Goal: Task Accomplishment & Management: Complete application form

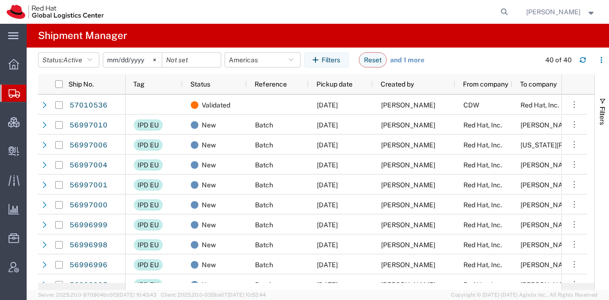
click at [561, 8] on span "[PERSON_NAME]" at bounding box center [553, 12] width 54 height 10
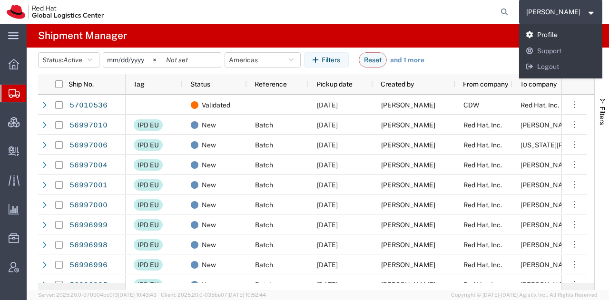
click at [558, 34] on link "Profile" at bounding box center [561, 35] width 84 height 16
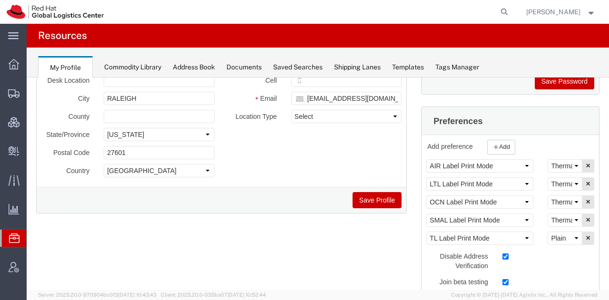
scroll to position [151, 0]
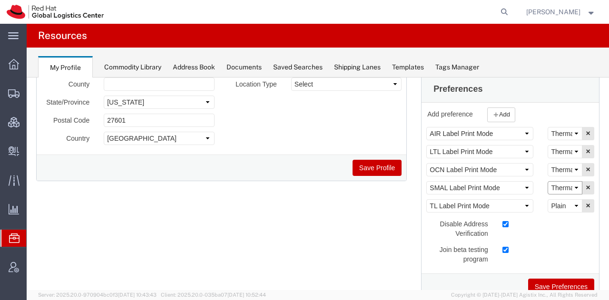
click at [550, 184] on select "Select Plain Thermal" at bounding box center [565, 187] width 35 height 13
select select "Plain"
click at [548, 181] on select "Select Plain Thermal" at bounding box center [565, 187] width 35 height 13
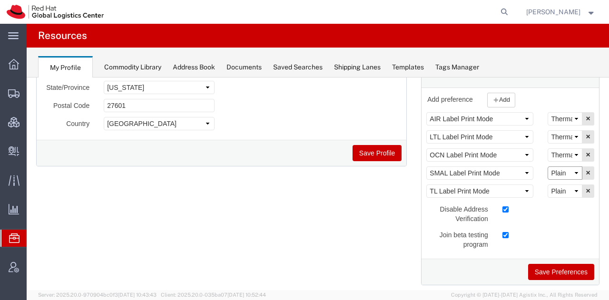
scroll to position [169, 0]
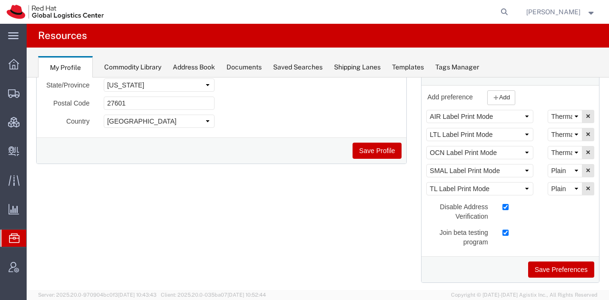
click at [546, 262] on button "Save Preferences" at bounding box center [561, 270] width 66 height 16
click at [0, 0] on span "Shipment Manager" at bounding box center [0, 0] width 0 height 0
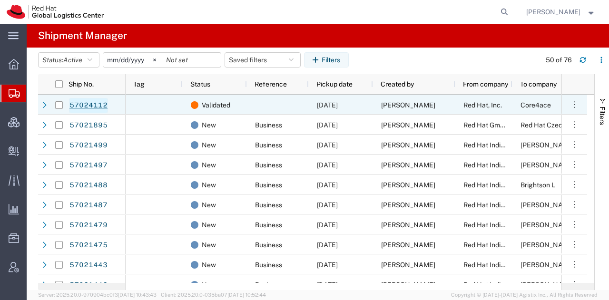
click at [101, 103] on link "57024112" at bounding box center [88, 105] width 39 height 15
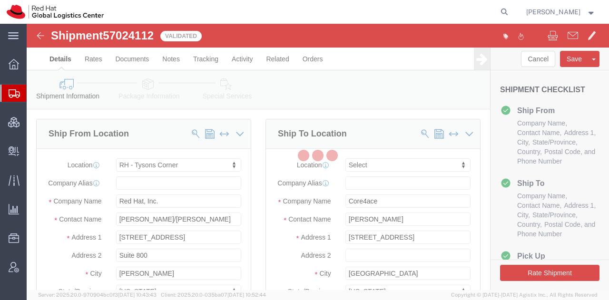
select select "38038"
select select
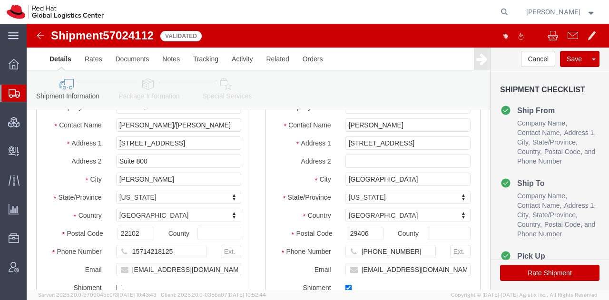
scroll to position [95, 0]
drag, startPoint x: 365, startPoint y: 123, endPoint x: 460, endPoint y: 134, distance: 95.4
click form "Shipment 57024112 Validated Details Rates Documents Notes Tracking Activity Rel…"
type input "[STREET_ADDRESS],"
paste input "Suite 425"
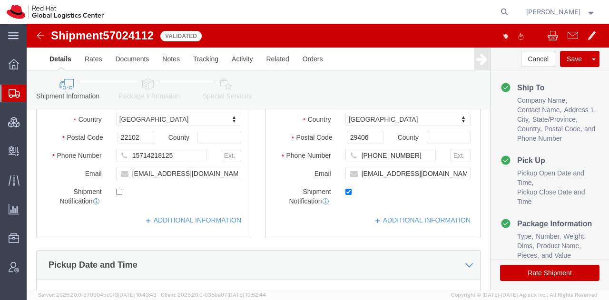
scroll to position [178, 0]
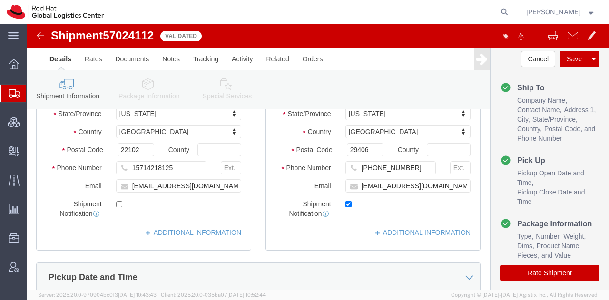
type input "Suite 425"
click icon
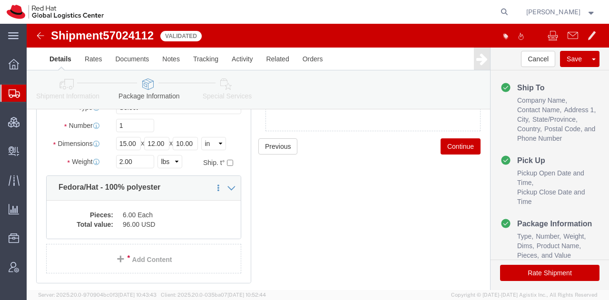
scroll to position [60, 0]
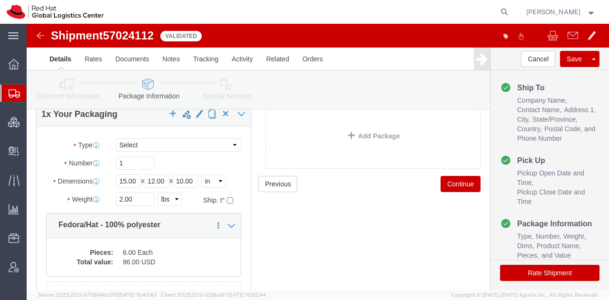
click icon
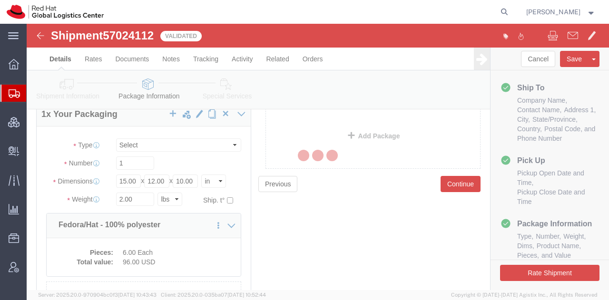
select select
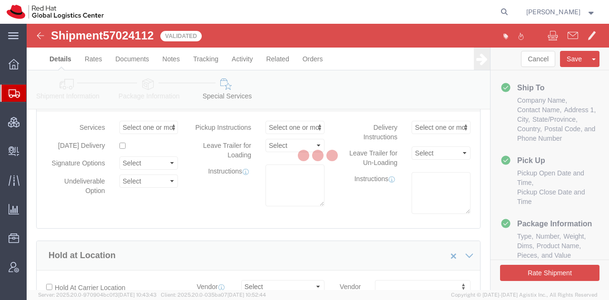
select select "COSTCENTER"
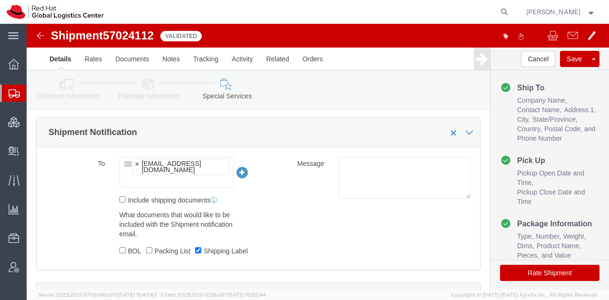
scroll to position [585, 0]
click button "Rate Shipment"
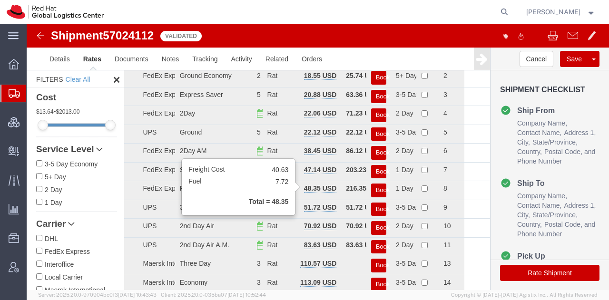
scroll to position [95, 0]
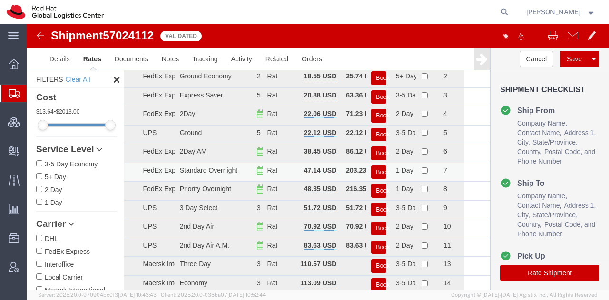
click at [372, 168] on button "Book" at bounding box center [378, 173] width 15 height 14
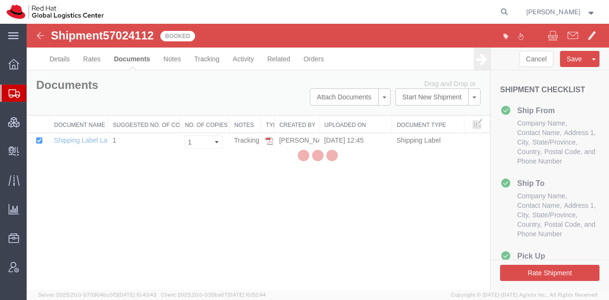
scroll to position [0, 0]
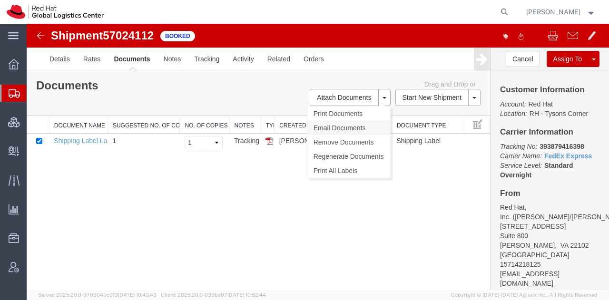
click at [331, 127] on link "Email Documents" at bounding box center [349, 128] width 83 height 14
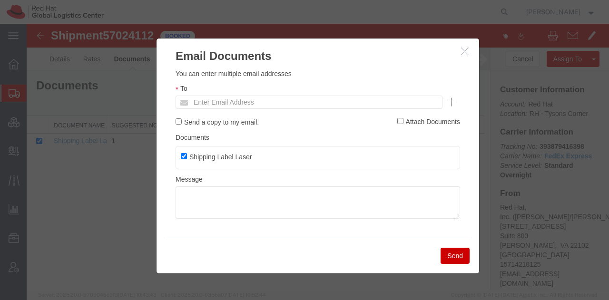
click at [320, 99] on ul "Enter Email Address" at bounding box center [309, 102] width 267 height 13
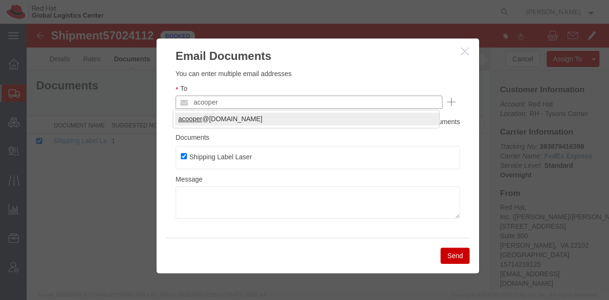
type input "acooper"
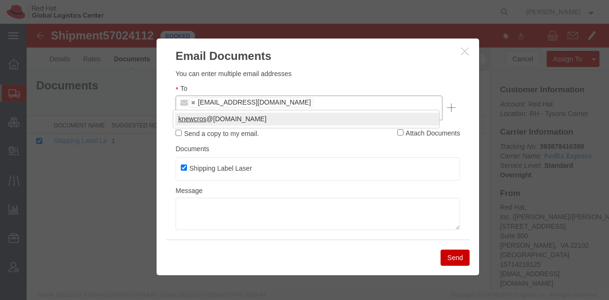
type input "knewcros"
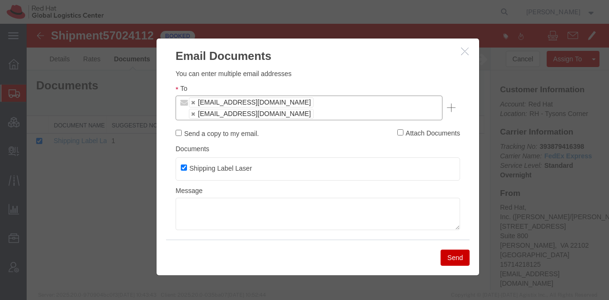
click at [444, 251] on button "Send" at bounding box center [455, 258] width 29 height 16
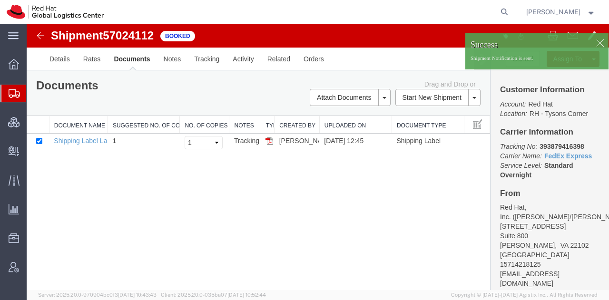
click at [0, 0] on span "Shipment Manager" at bounding box center [0, 0] width 0 height 0
